Goal: Transaction & Acquisition: Obtain resource

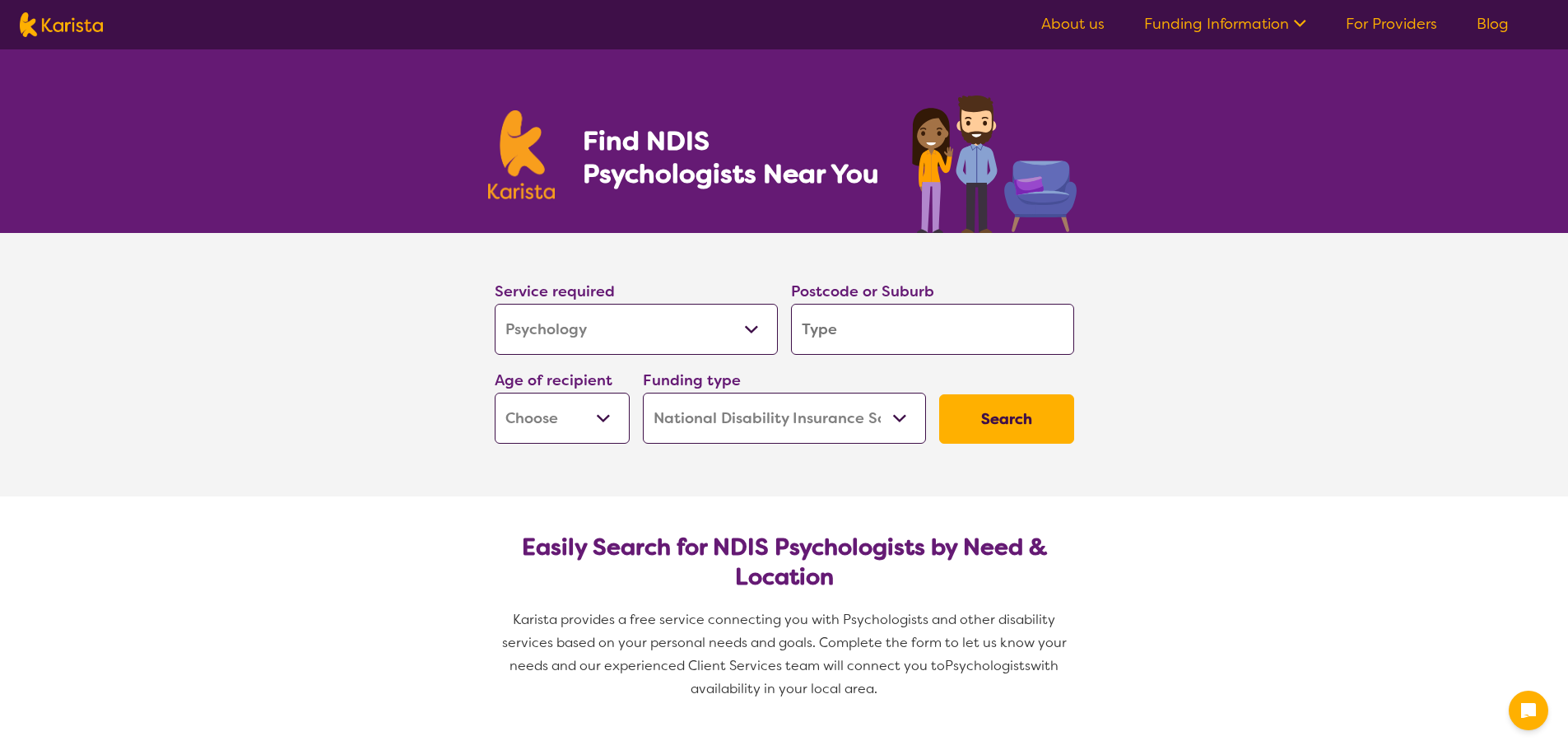
select select "Psychology"
select select "NDIS"
select select "Psychology"
select select "NDIS"
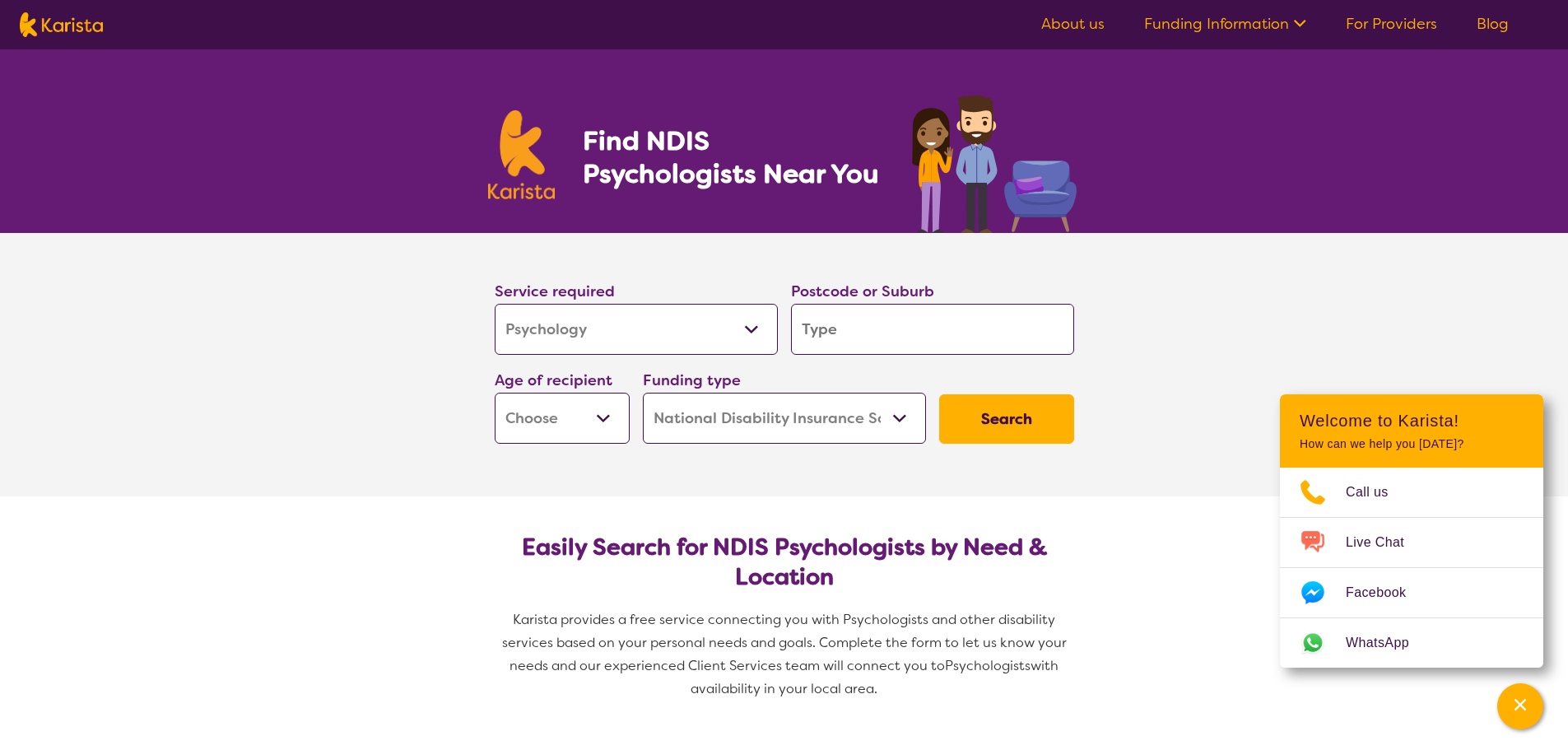
click at [588, 333] on select "Allied Health Assistant Assessment (ADHD or Autism) Behaviour support Counselli…" at bounding box center [636, 328] width 283 height 51
click at [840, 326] on input "search" at bounding box center [932, 328] width 283 height 51
type input "p"
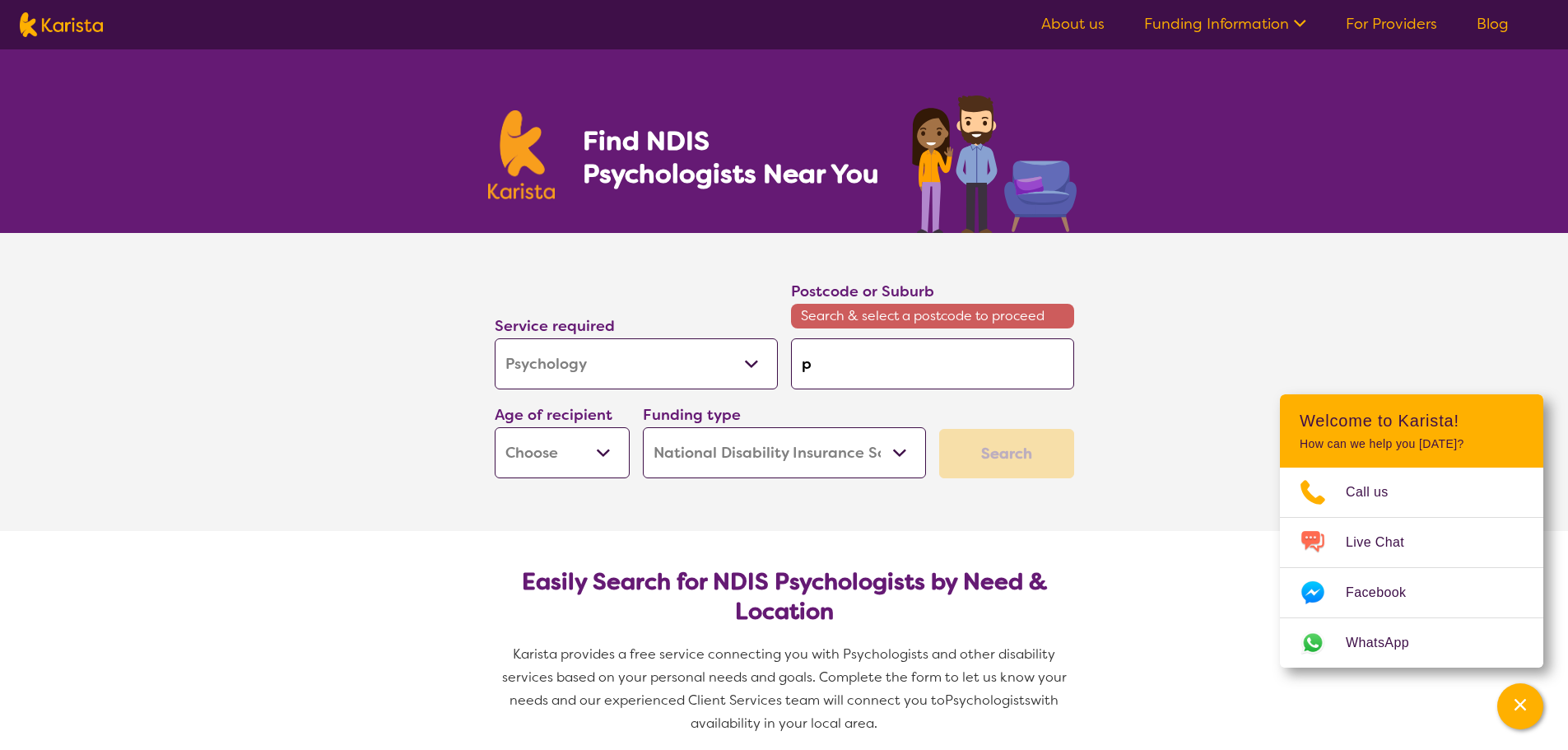
type input "po"
type input "por"
type input "port"
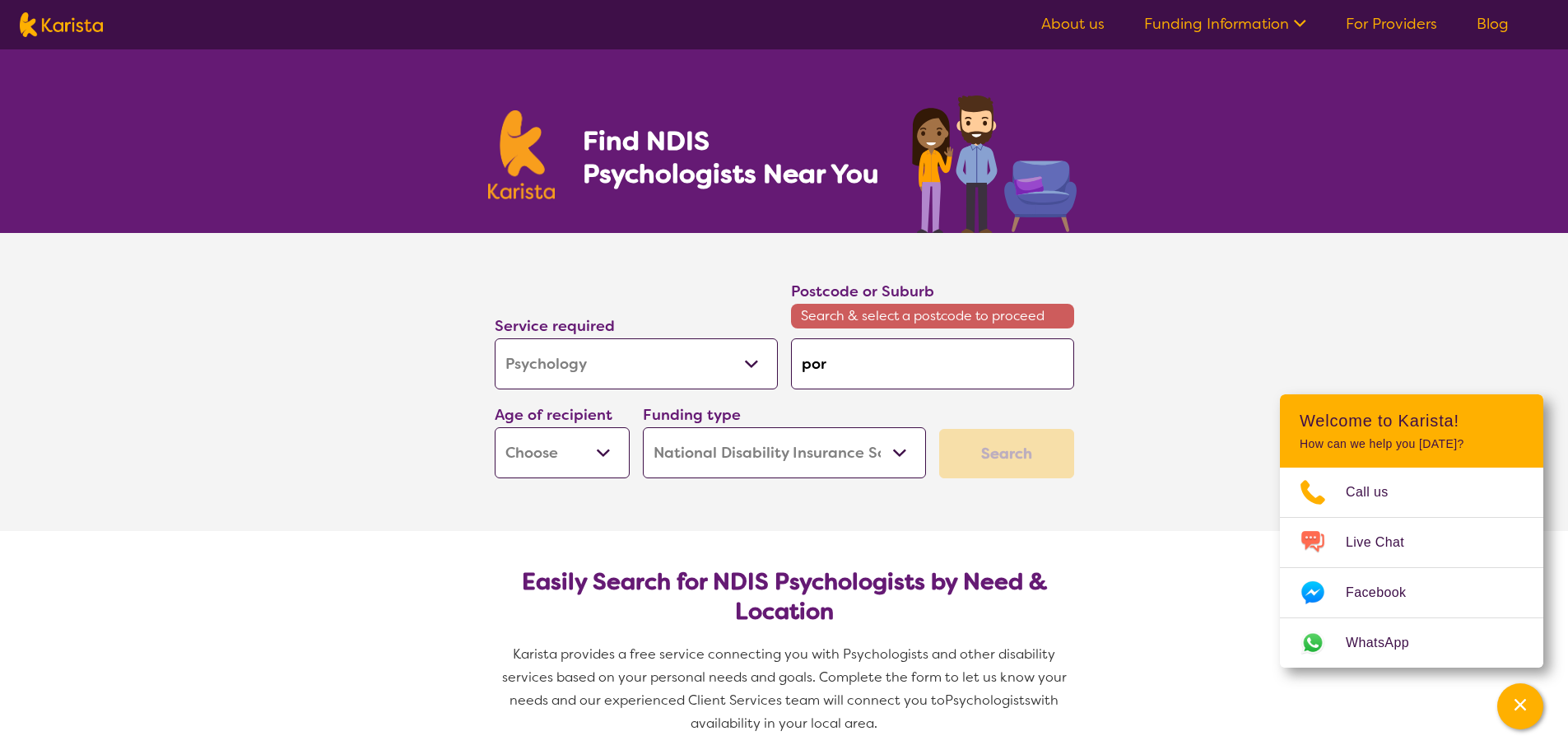
type input "port"
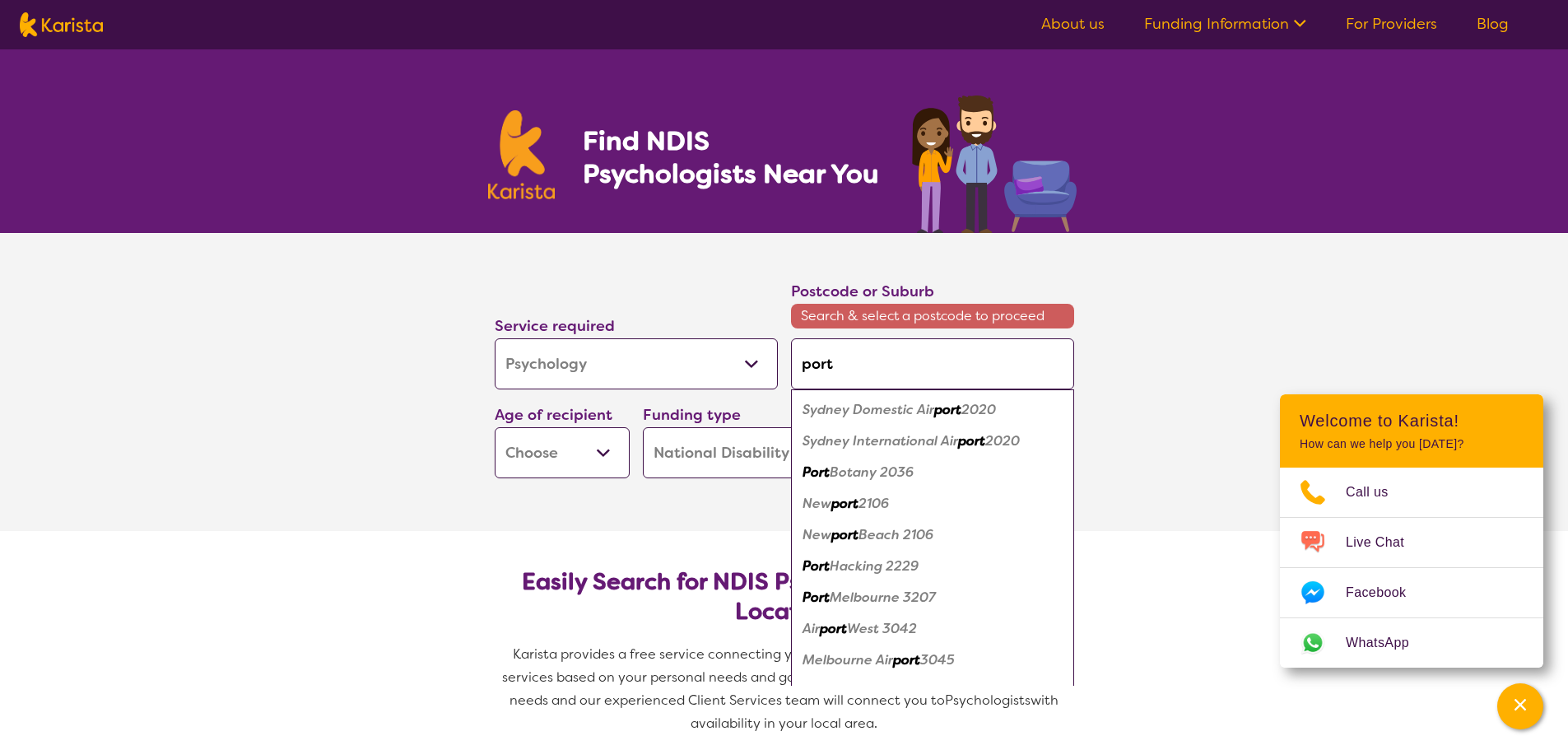
type input "port"
type input "port m"
type input "port ma"
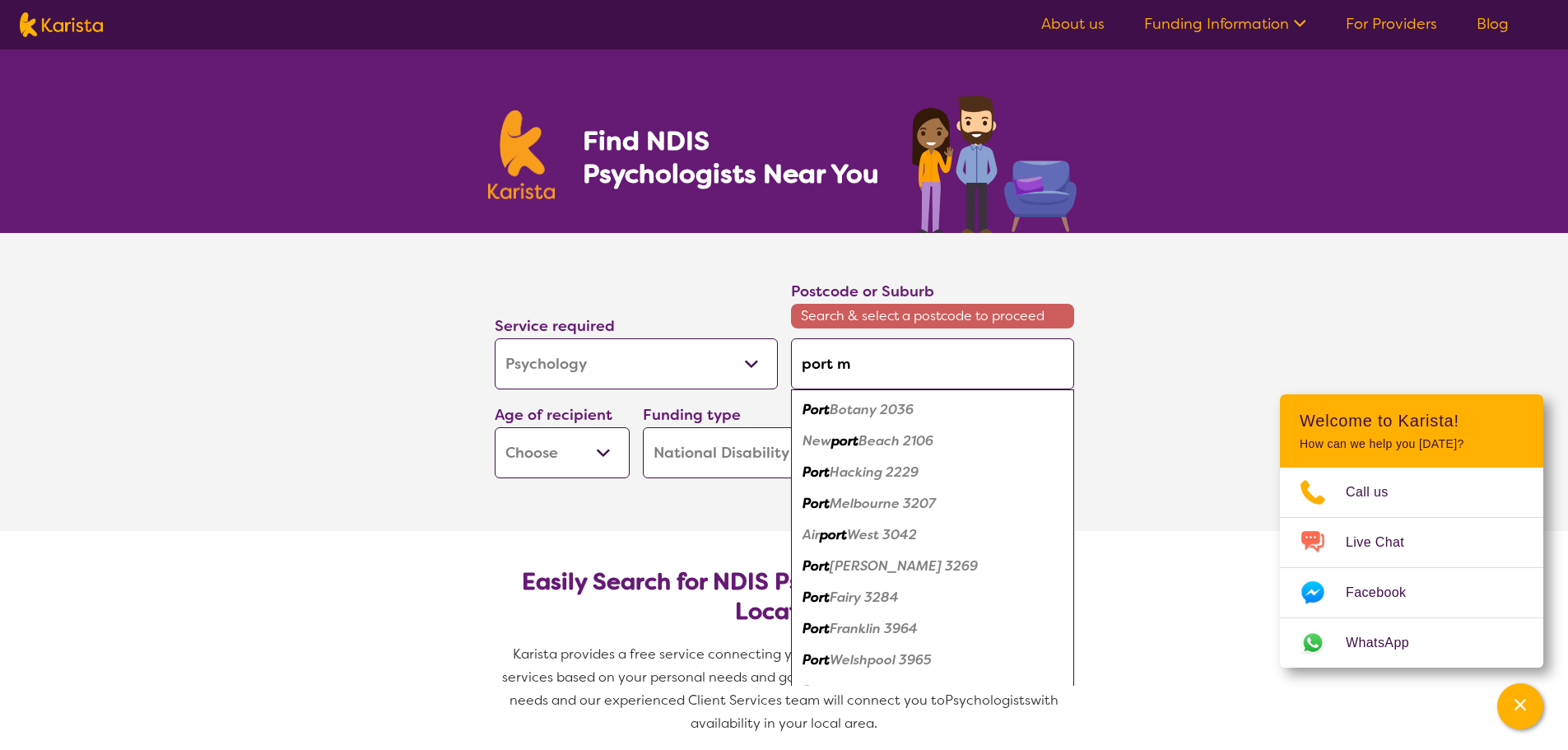
type input "port ma"
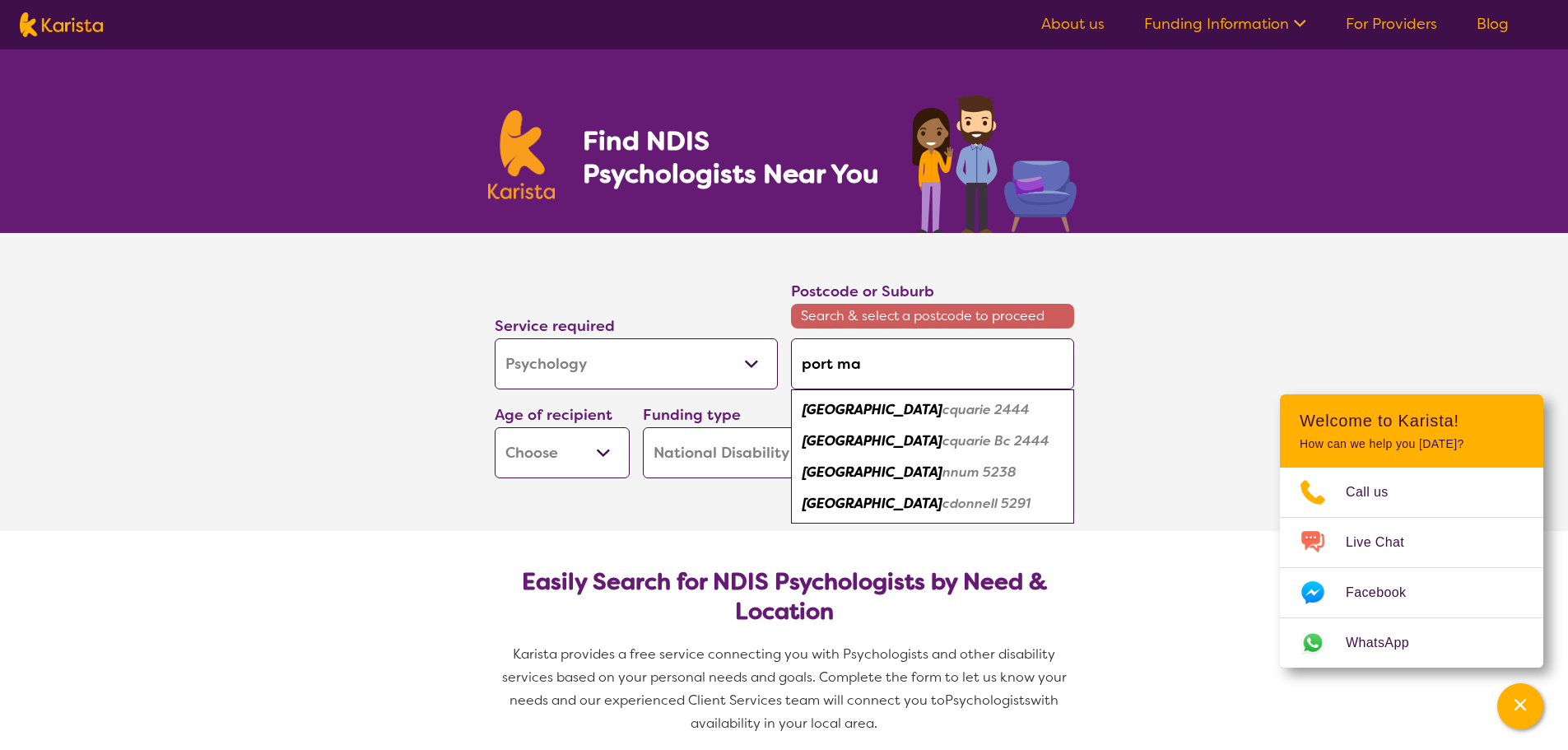
click at [843, 405] on em "Port Ma" at bounding box center [872, 409] width 140 height 18
type input "2444"
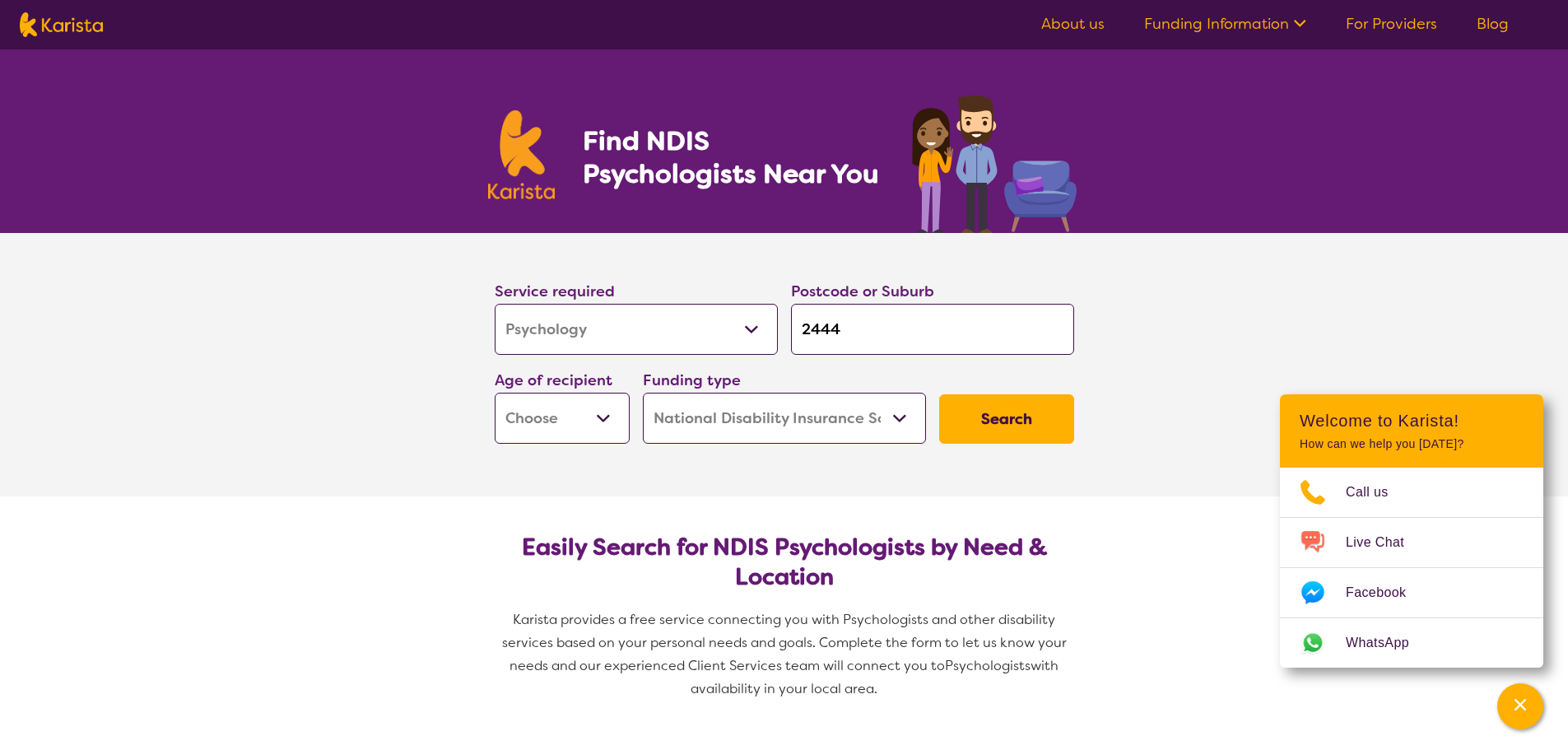
click at [1011, 436] on button "Search" at bounding box center [1007, 418] width 135 height 49
click at [549, 409] on select "Early Childhood - 0 to 9 Child - 10 to 11 Adolescent - 12 to 17 Adult - 18 to 6…" at bounding box center [562, 418] width 135 height 51
select select "AS"
click at [495, 393] on select "Early Childhood - 0 to 9 Child - 10 to 11 Adolescent - 12 to 17 Adult - 18 to 6…" at bounding box center [562, 418] width 135 height 51
select select "AS"
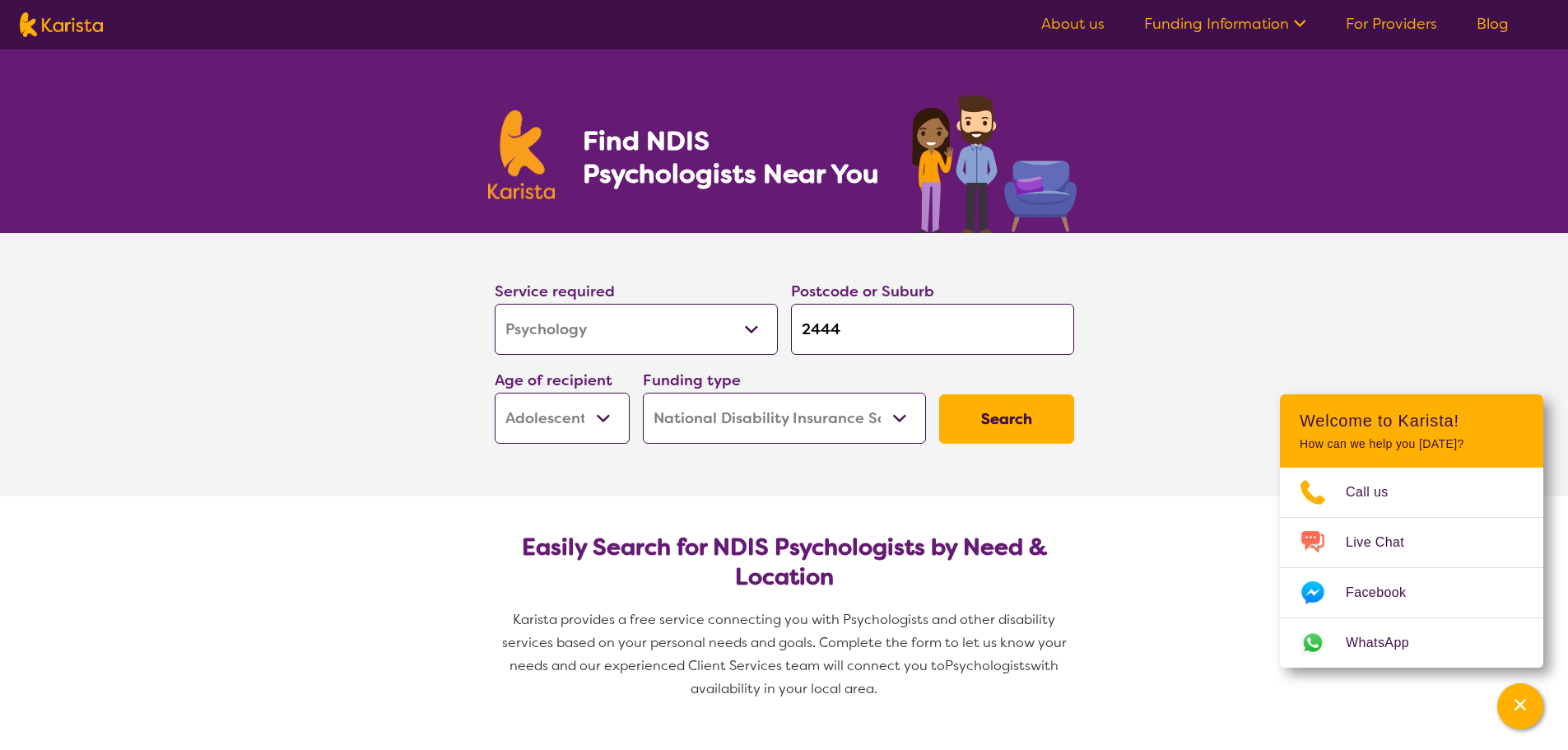
click at [1011, 431] on button "Search" at bounding box center [1007, 418] width 135 height 49
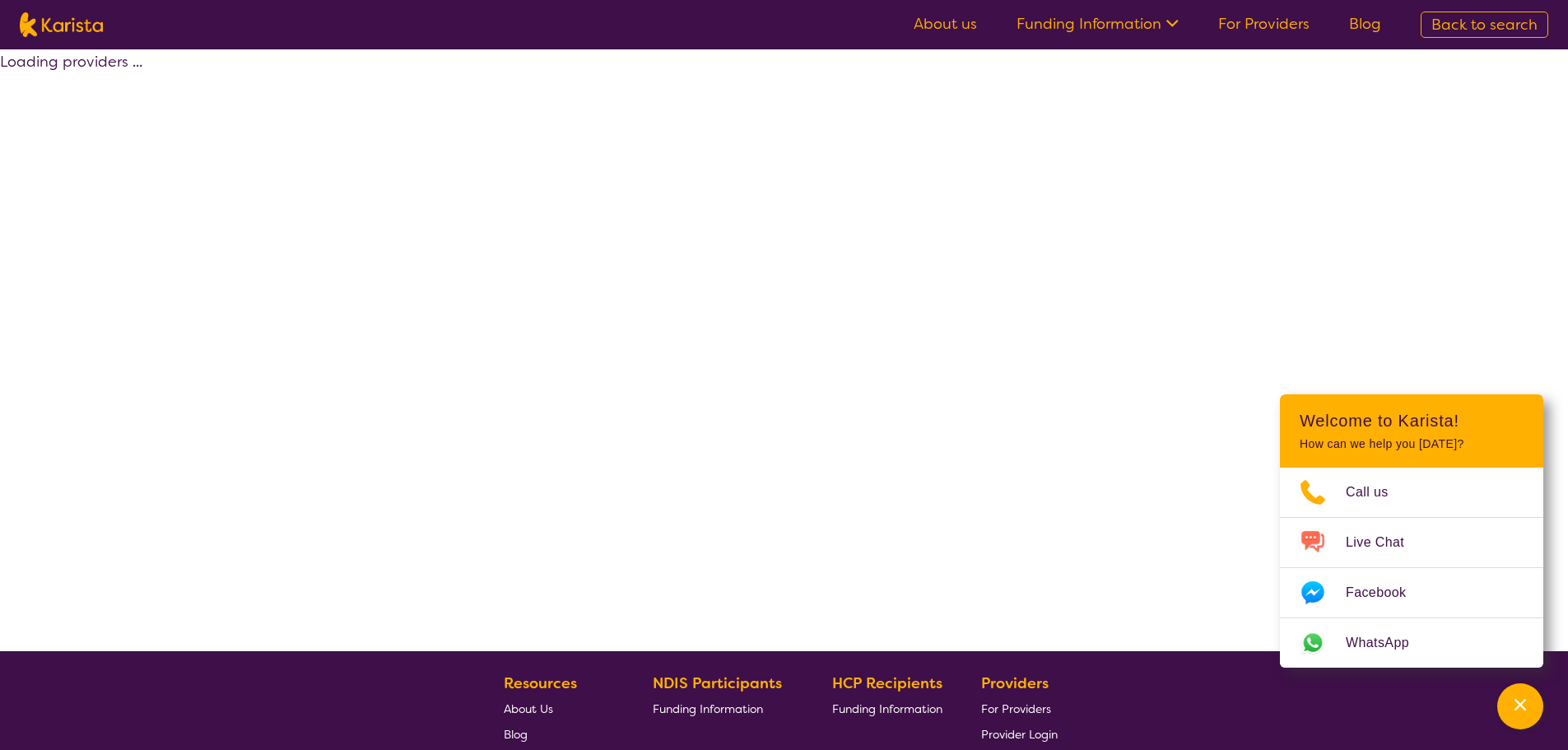
select select "by_score"
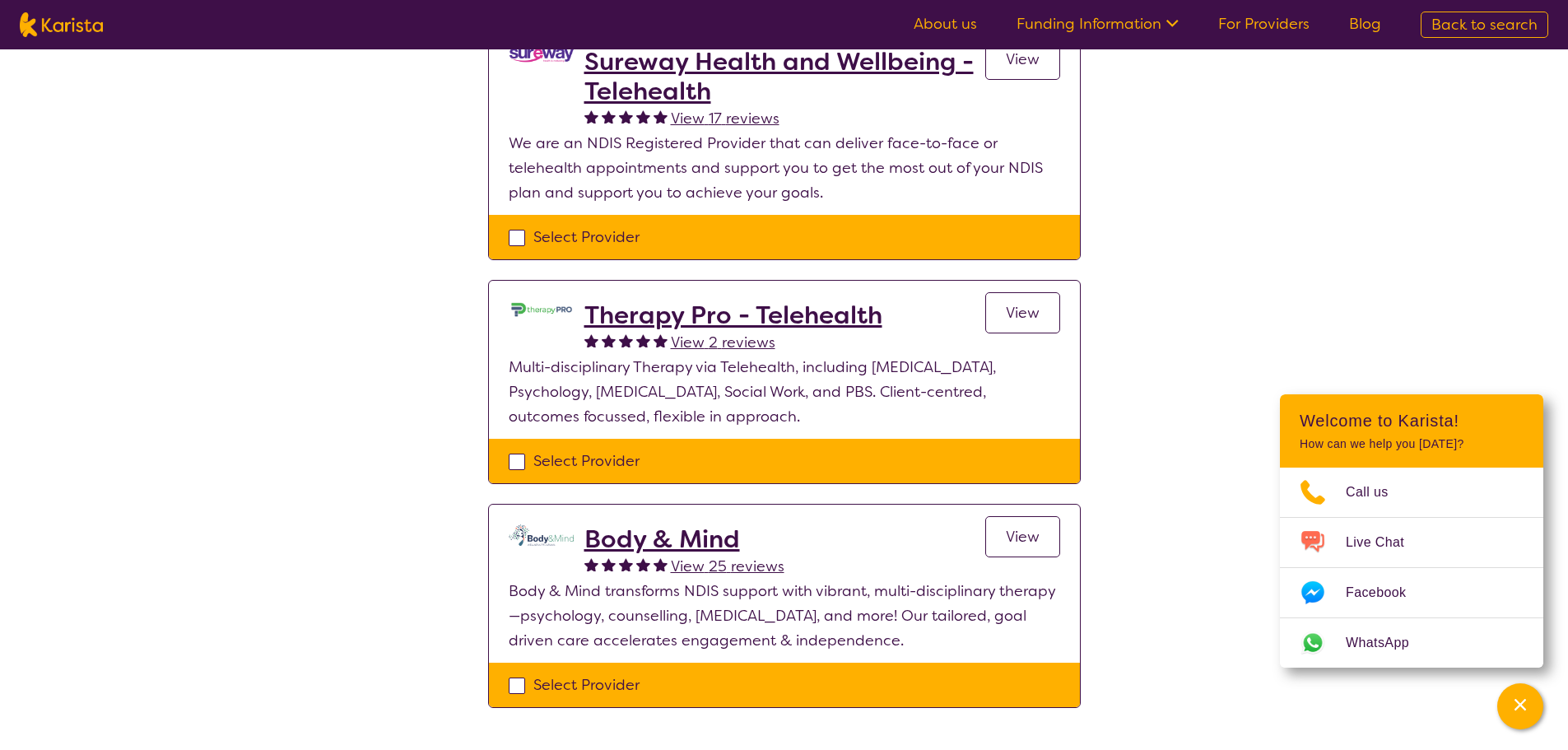
scroll to position [165, 0]
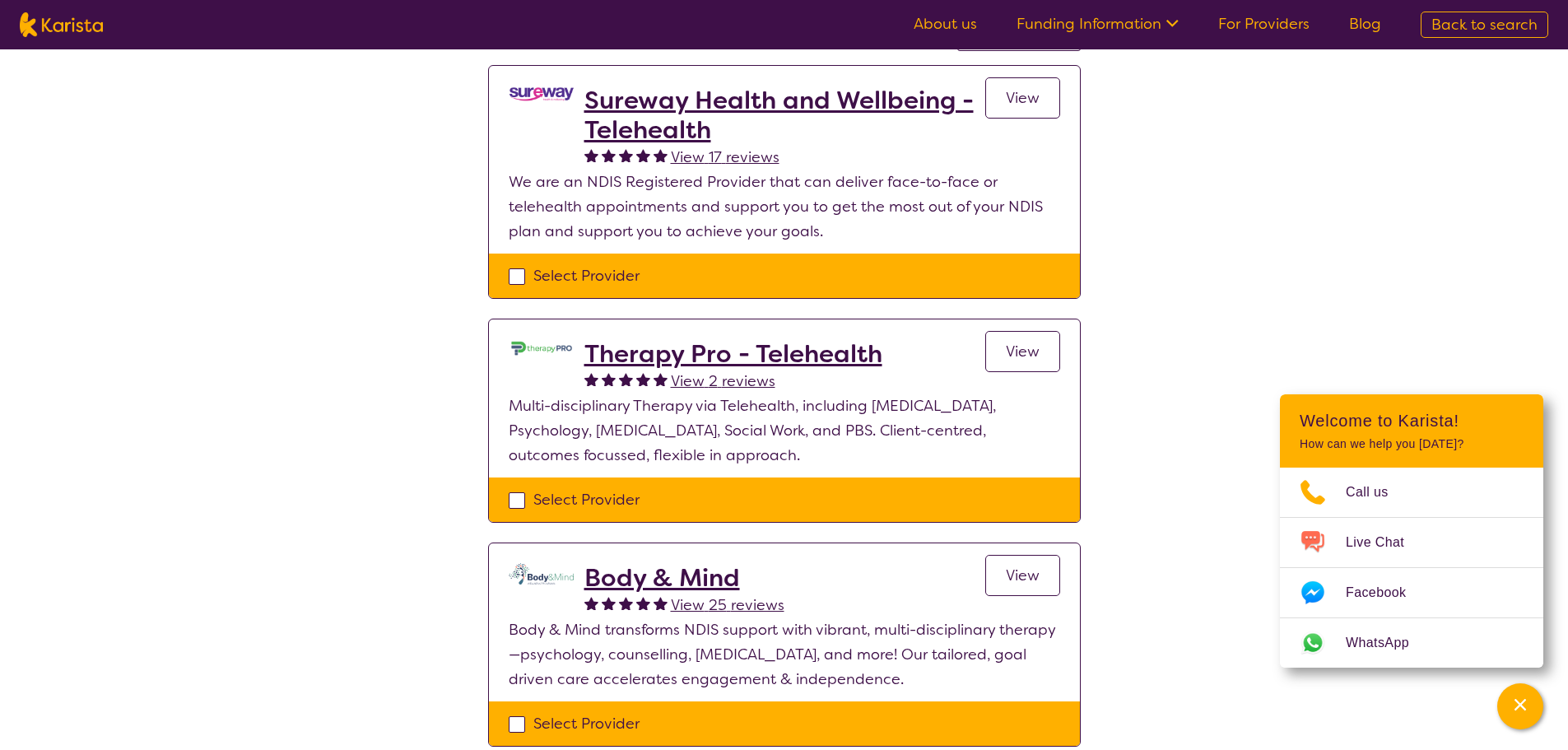
drag, startPoint x: 665, startPoint y: 577, endPoint x: 1010, endPoint y: 580, distance: 345.0
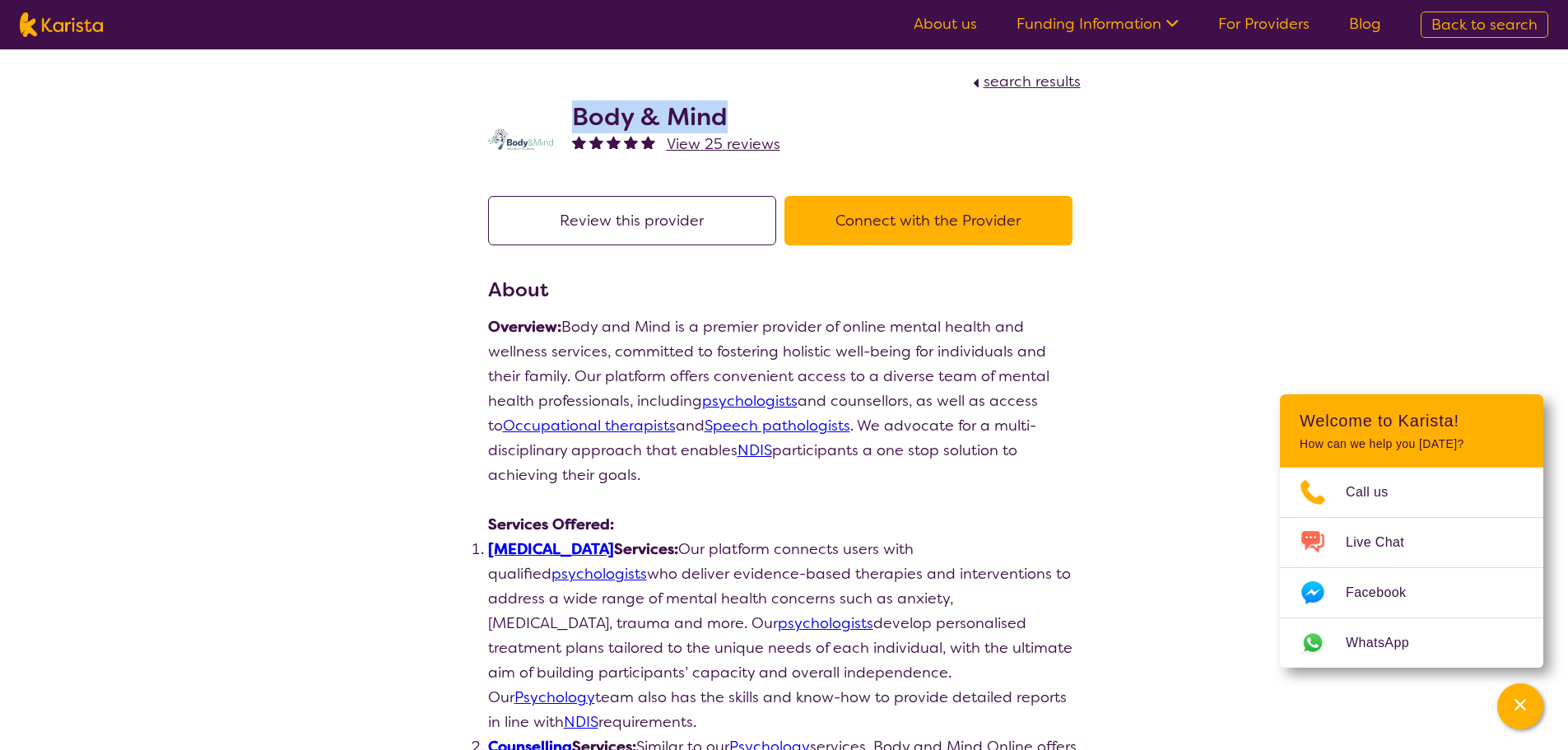
drag, startPoint x: 733, startPoint y: 116, endPoint x: 576, endPoint y: 107, distance: 157.3
click at [576, 107] on h2 "Body & Mind" at bounding box center [676, 117] width 208 height 30
click at [838, 223] on button "Connect with the Provider" at bounding box center [928, 220] width 288 height 49
